Goal: Obtain resource: Download file/media

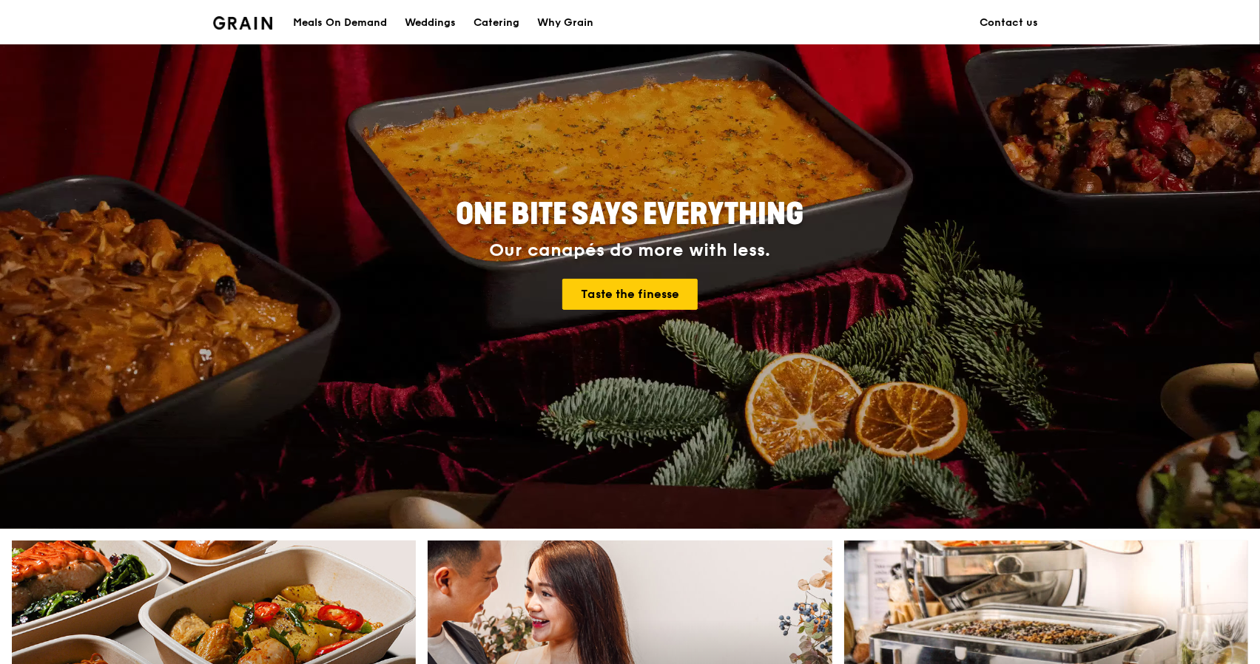
scroll to position [99, 0]
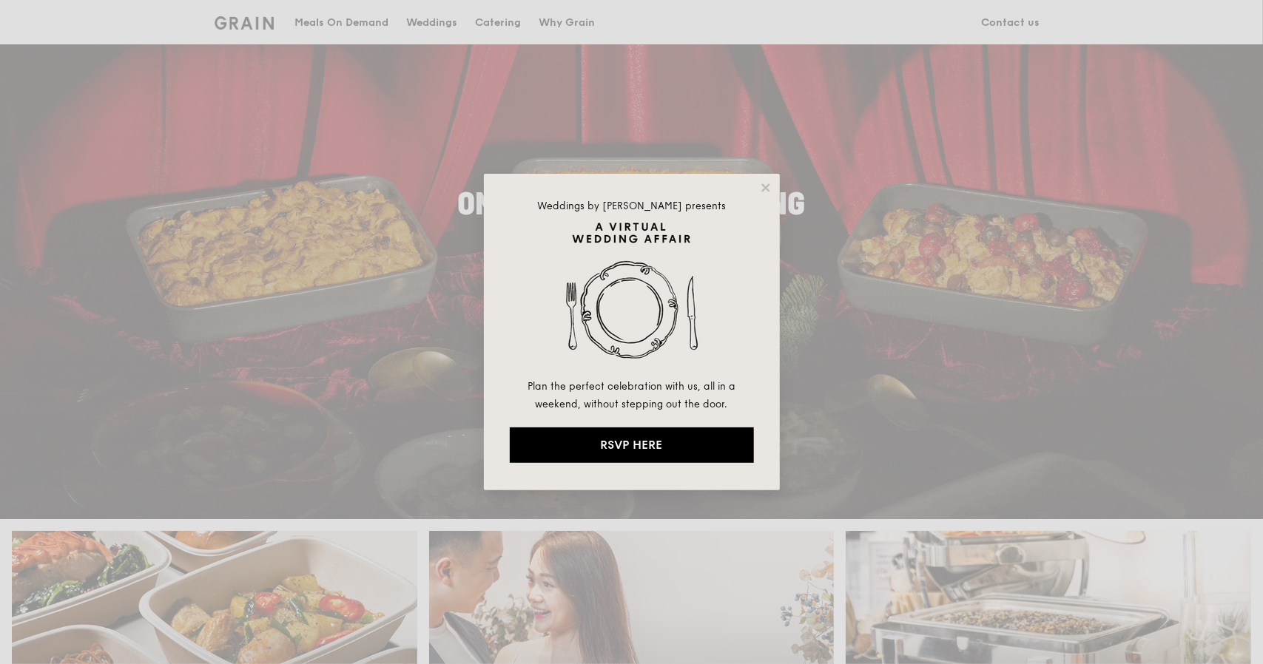
drag, startPoint x: 0, startPoint y: 0, endPoint x: 195, endPoint y: 280, distance: 341.6
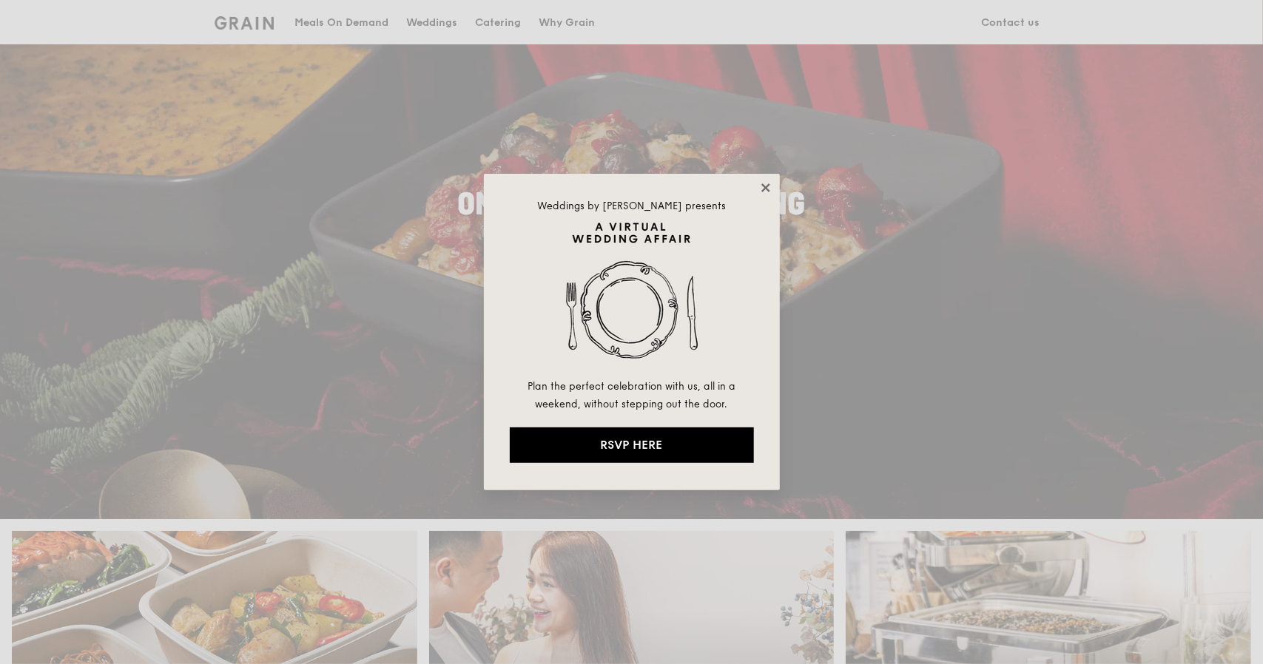
click at [763, 187] on icon at bounding box center [765, 187] width 8 height 8
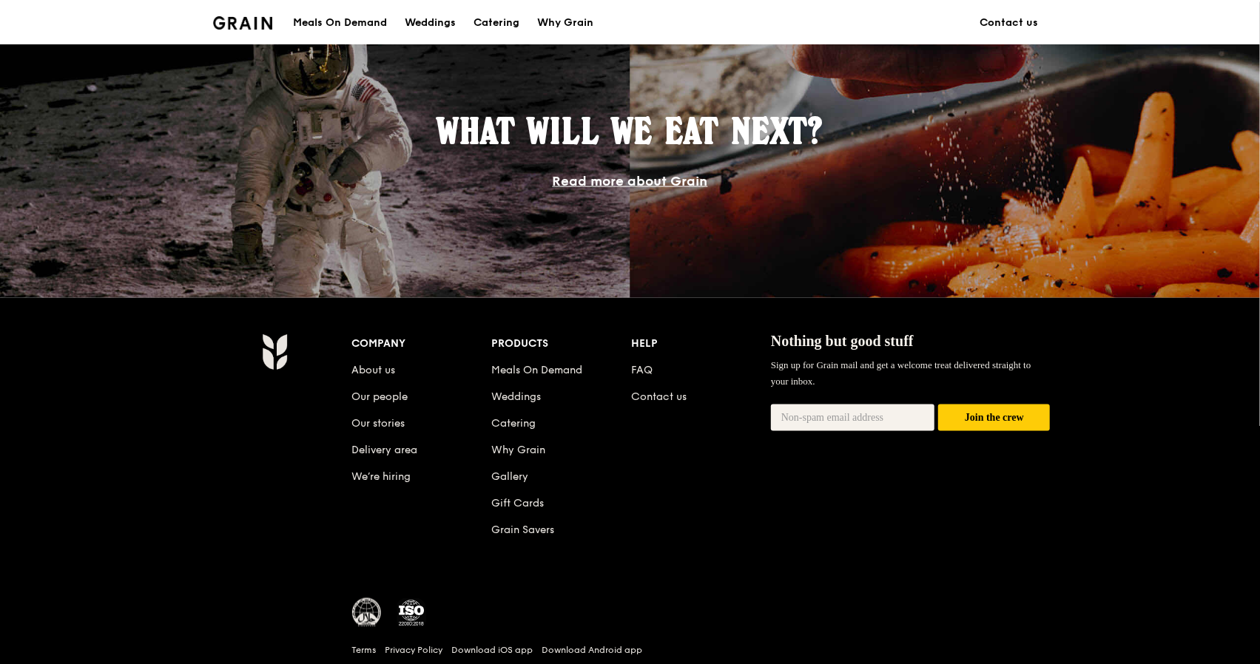
drag, startPoint x: 467, startPoint y: 138, endPoint x: 444, endPoint y: 48, distance: 93.3
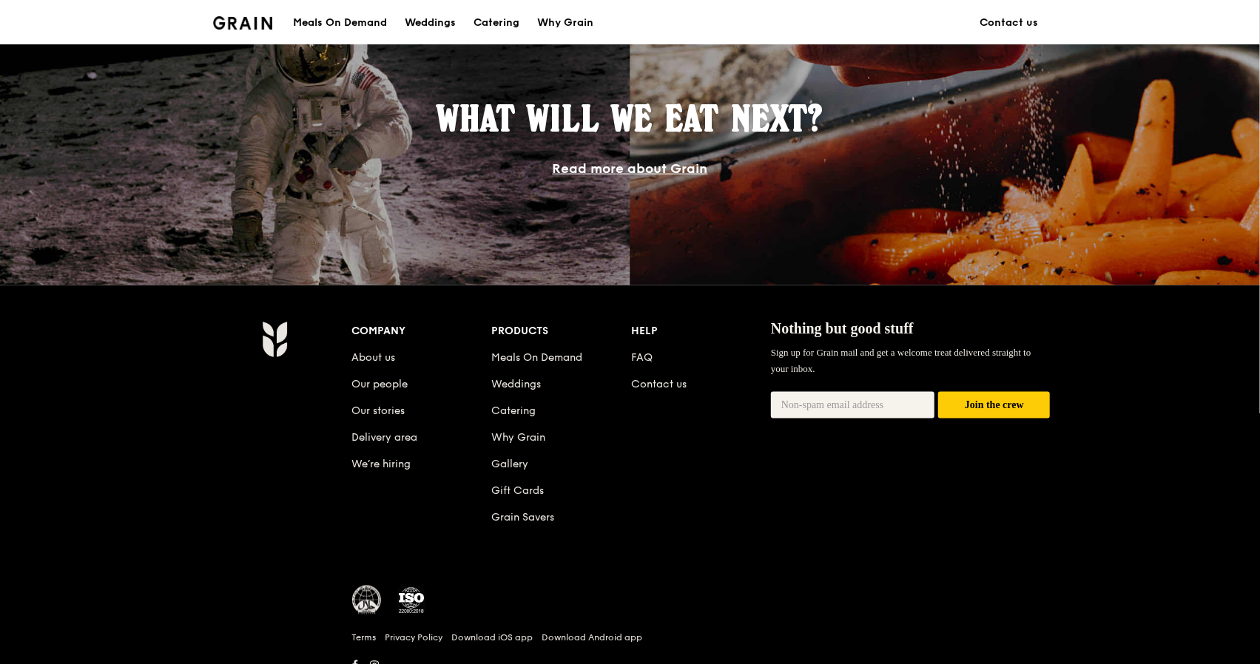
scroll to position [1329, 0]
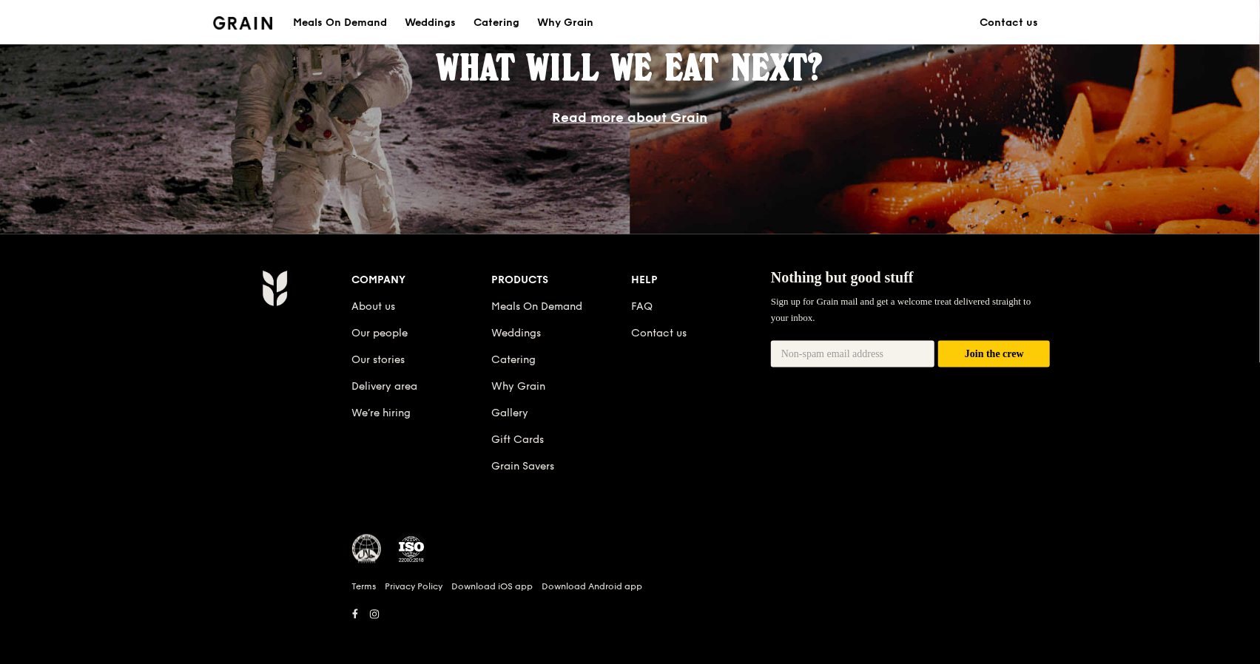
click at [359, 26] on div "Meals On Demand" at bounding box center [340, 23] width 94 height 44
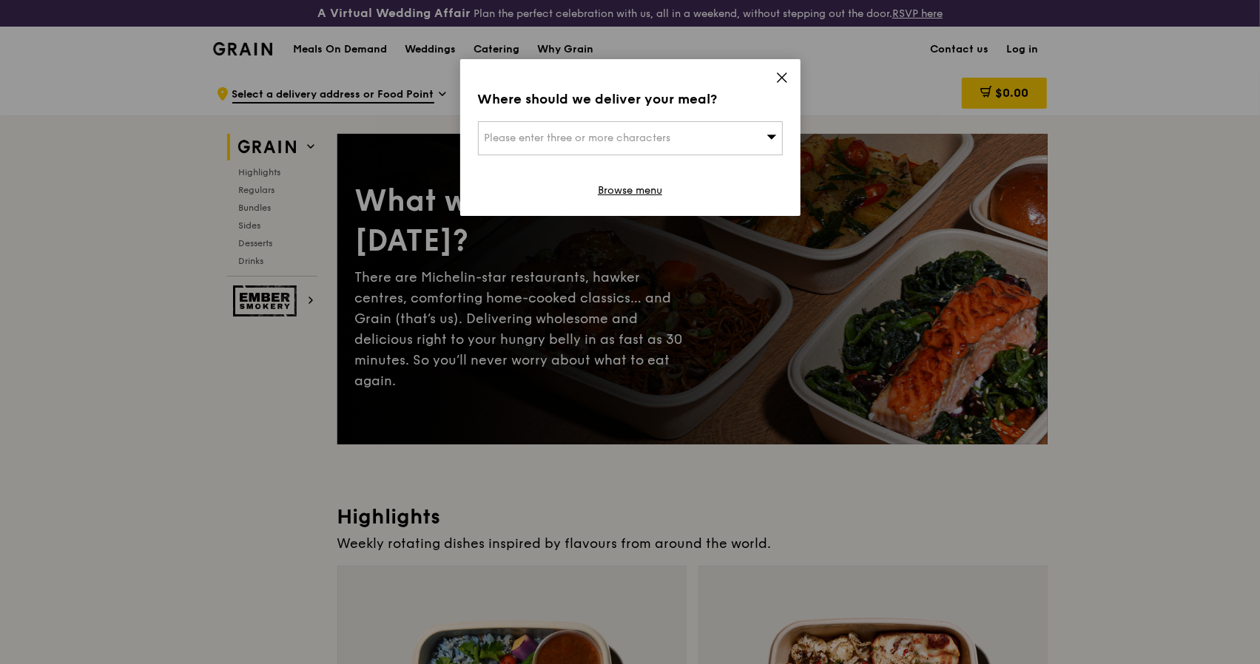
click at [781, 84] on icon at bounding box center [781, 77] width 13 height 13
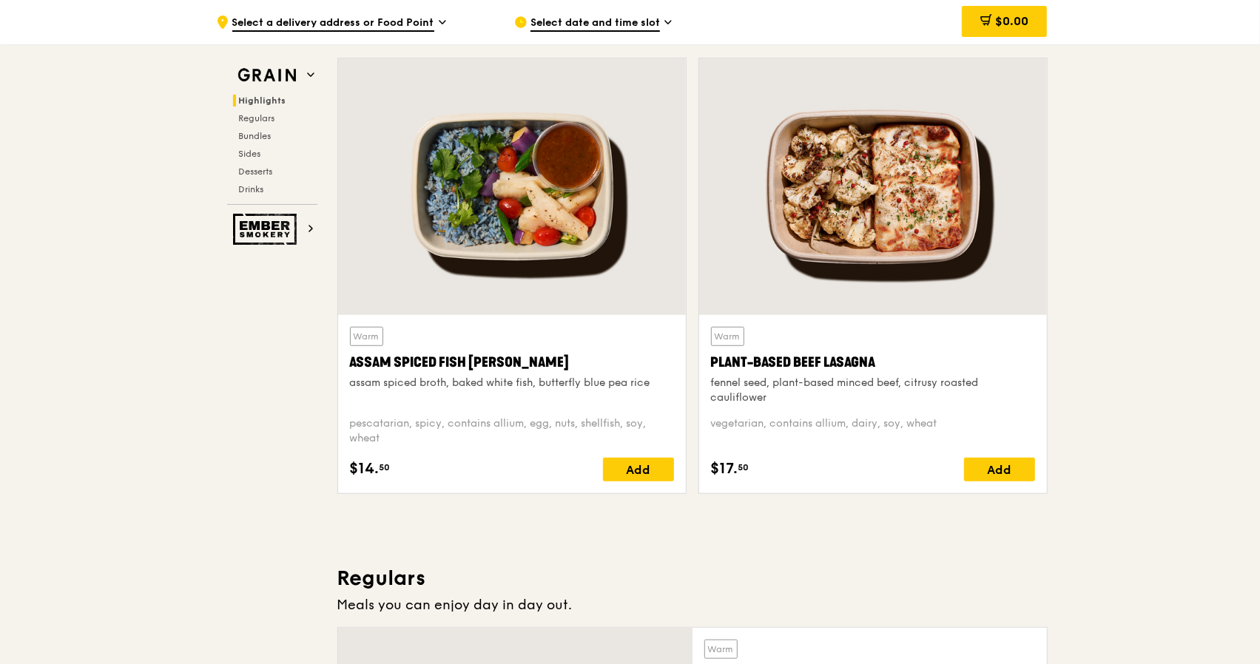
drag, startPoint x: 1149, startPoint y: 313, endPoint x: 1107, endPoint y: 237, distance: 86.8
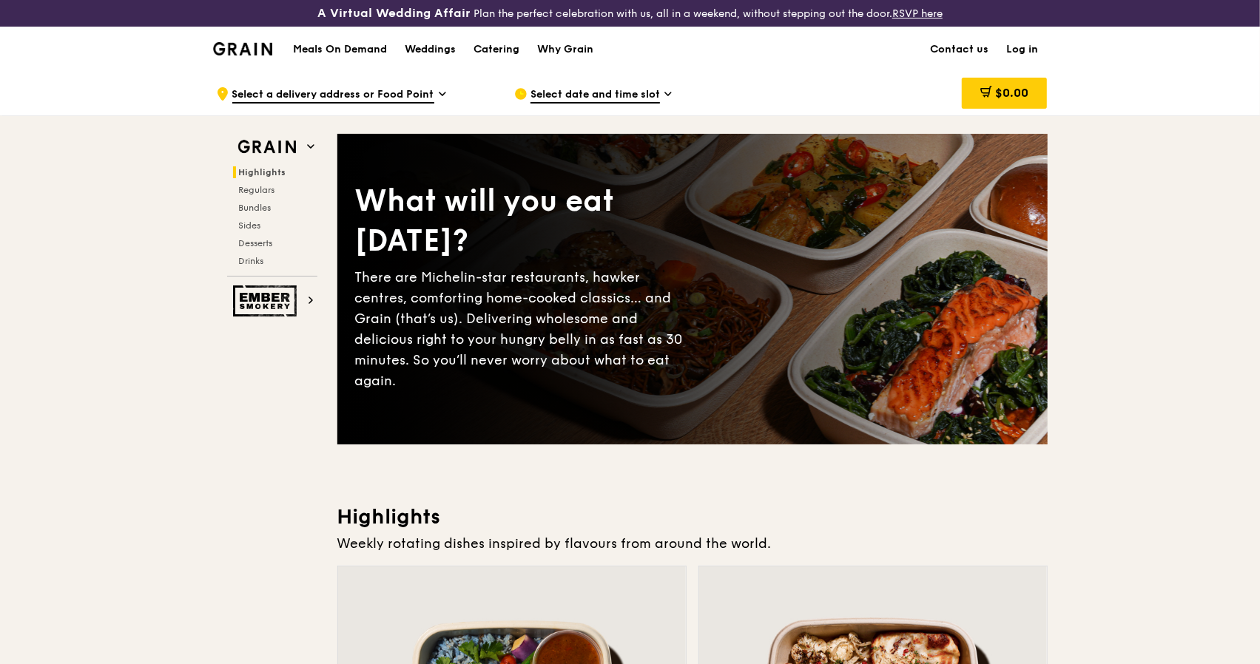
drag, startPoint x: 1085, startPoint y: 311, endPoint x: 1043, endPoint y: 211, distance: 108.4
drag, startPoint x: 169, startPoint y: 244, endPoint x: 192, endPoint y: 33, distance: 212.1
click at [258, 54] on img at bounding box center [243, 48] width 60 height 13
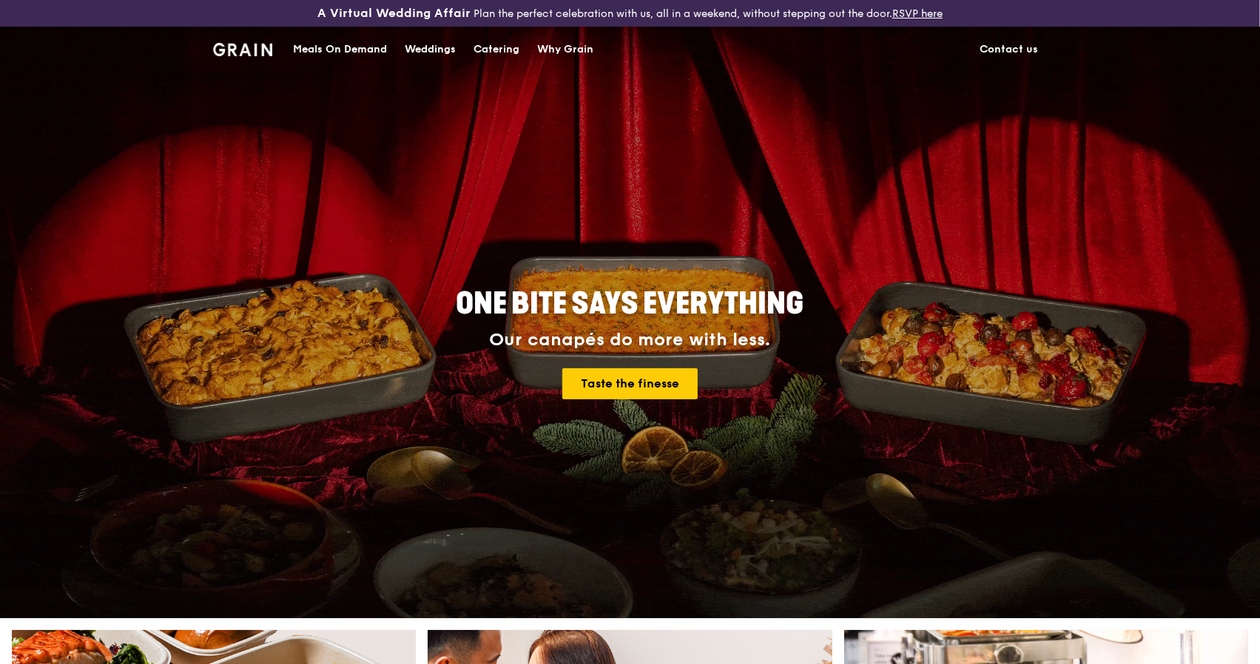
click at [509, 53] on div "Catering" at bounding box center [496, 49] width 46 height 44
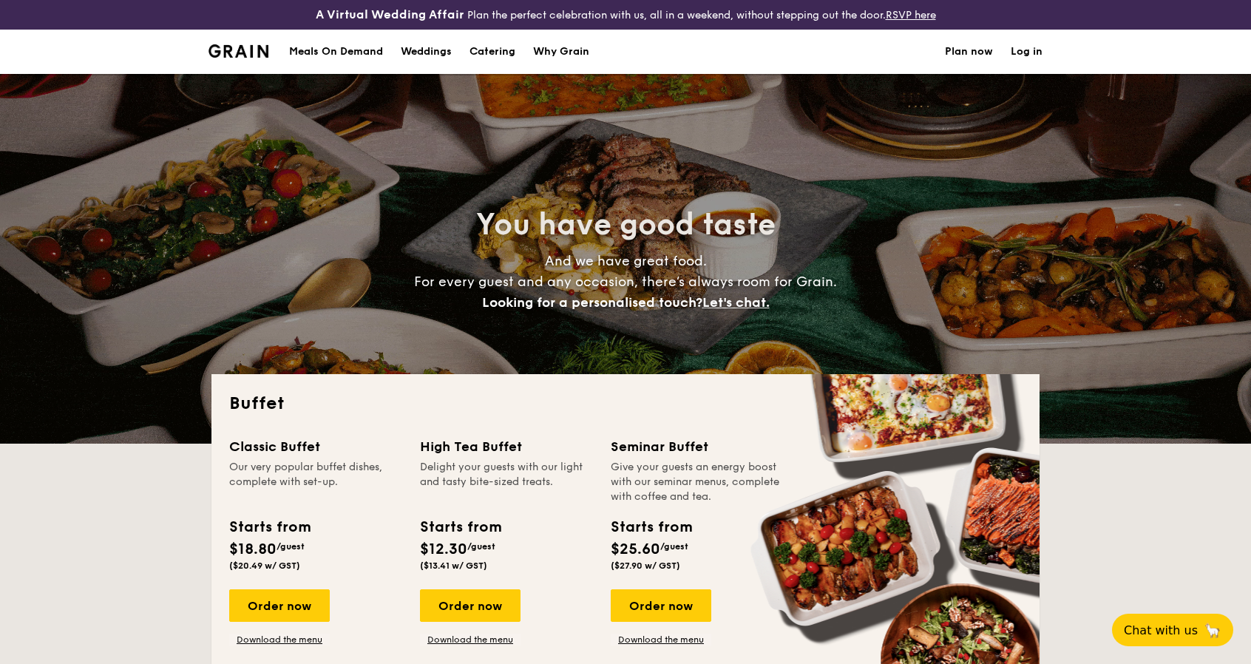
select select
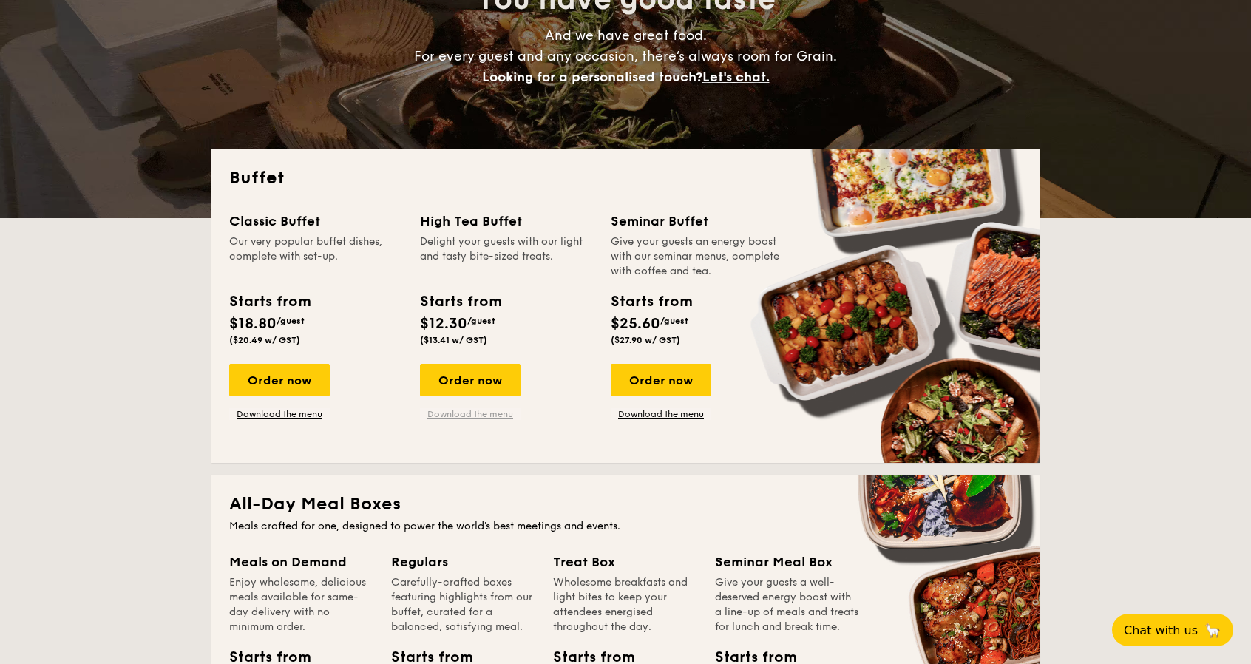
scroll to position [226, 0]
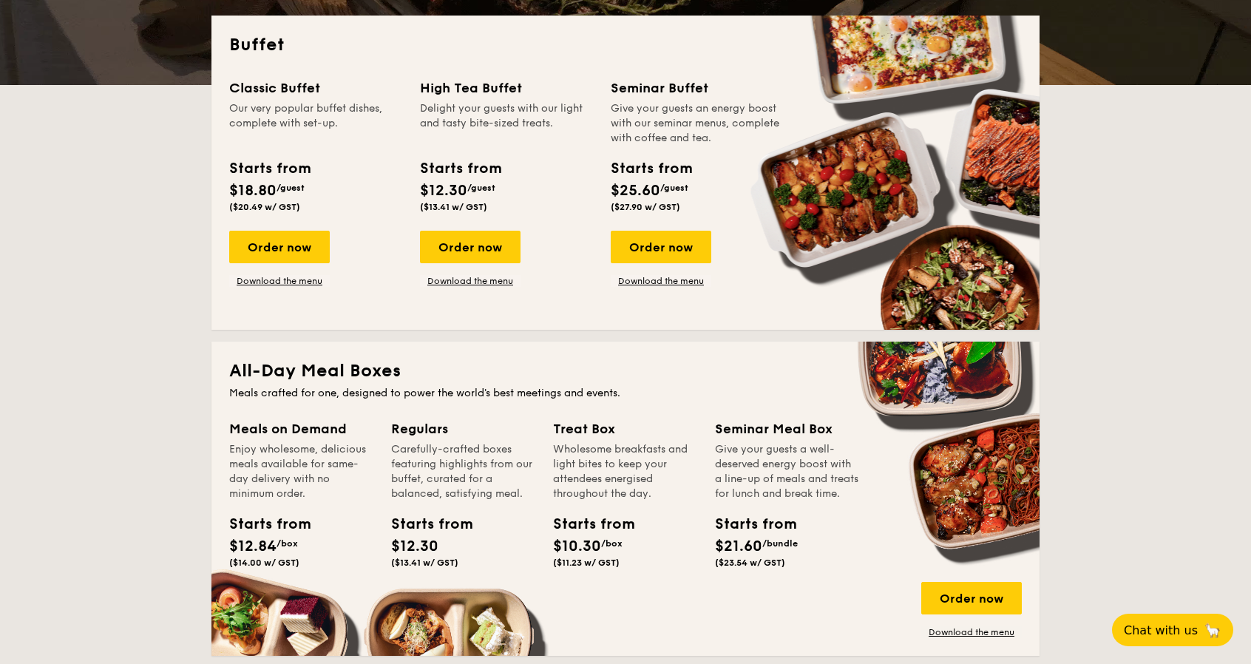
drag, startPoint x: 547, startPoint y: 388, endPoint x: 547, endPoint y: 399, distance: 10.4
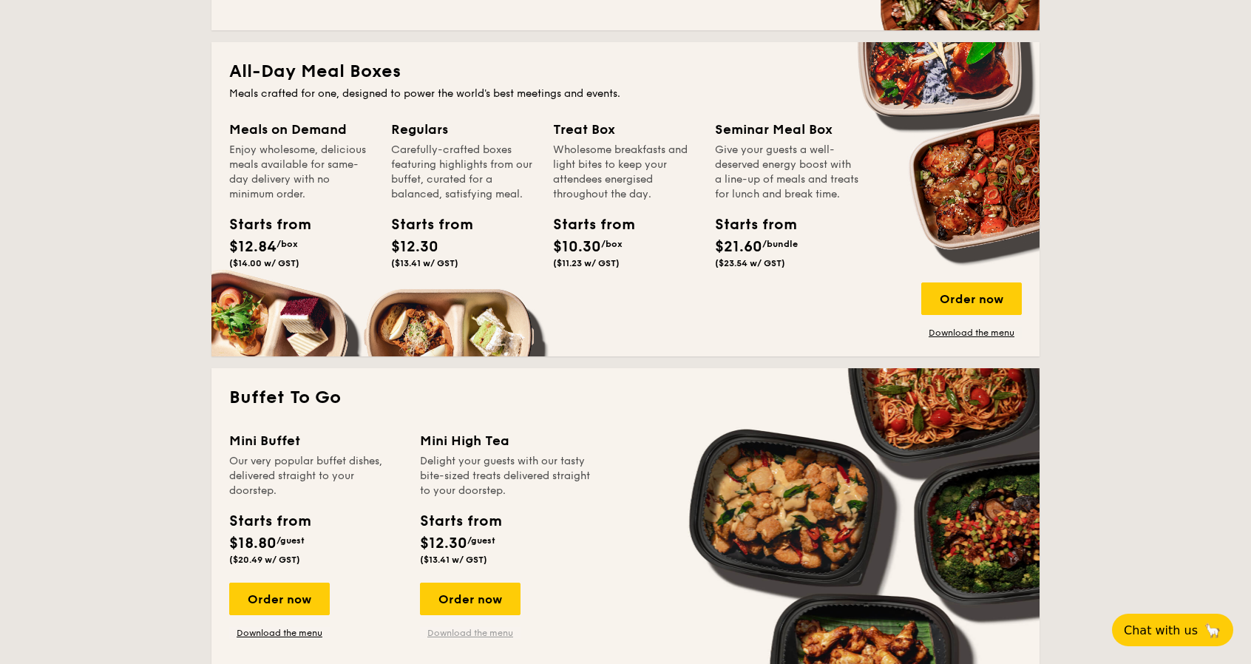
scroll to position [623, 0]
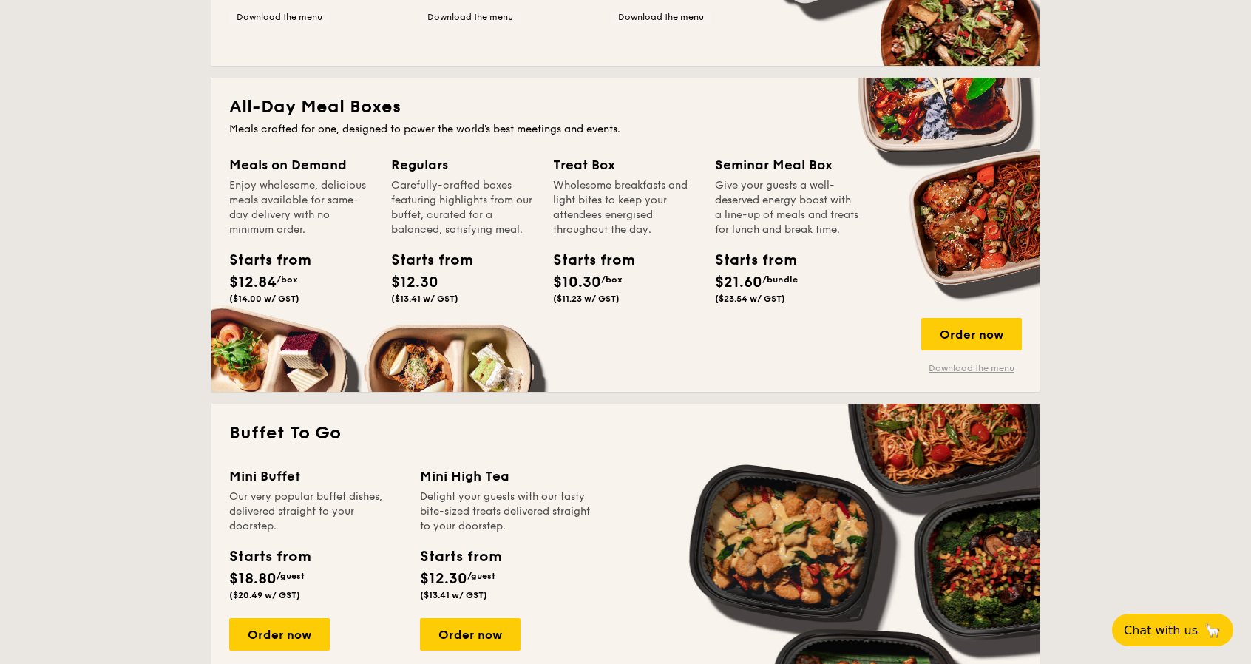
click at [962, 369] on link "Download the menu" at bounding box center [972, 368] width 101 height 12
